Goal: Information Seeking & Learning: Compare options

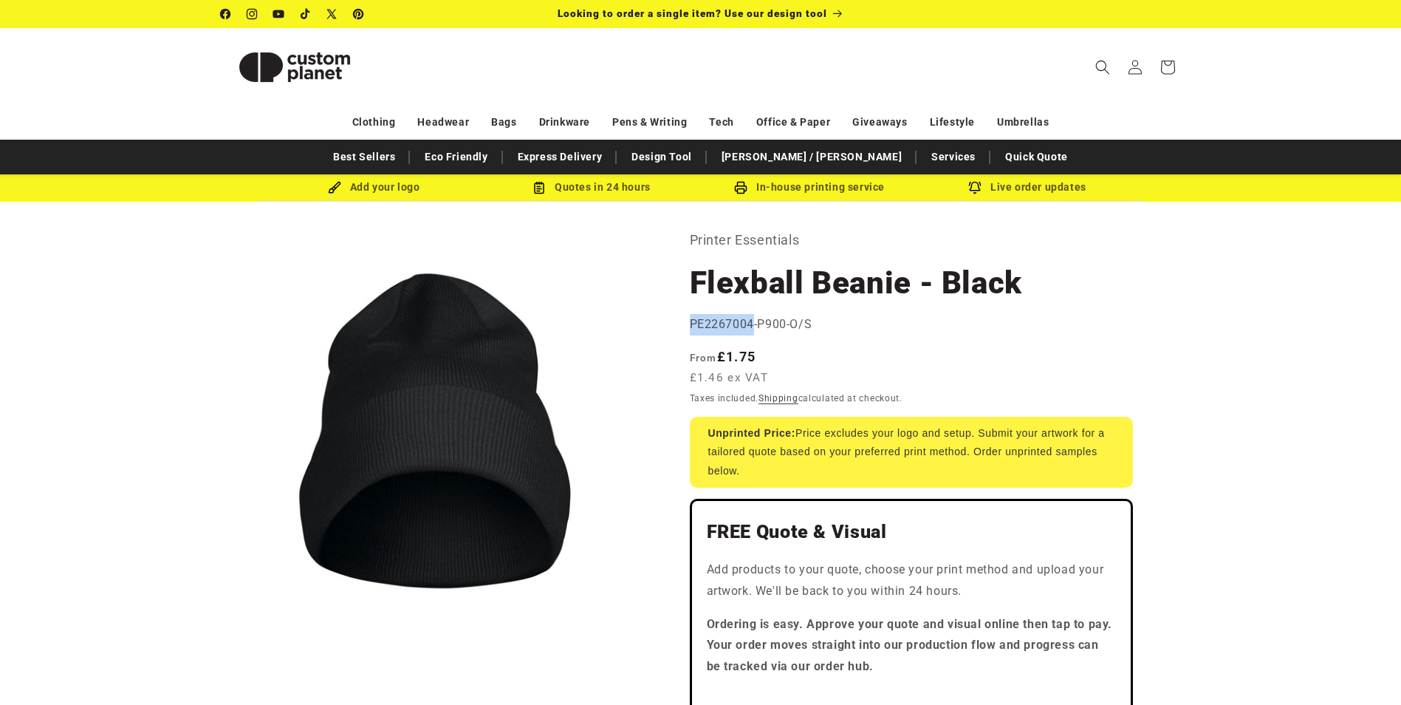
drag, startPoint x: 689, startPoint y: 321, endPoint x: 752, endPoint y: 326, distance: 63.0
click at [752, 326] on span "PE2267004-P900-O/S" at bounding box center [751, 324] width 123 height 14
copy span "PE2267004"
